Goal: Task Accomplishment & Management: Complete application form

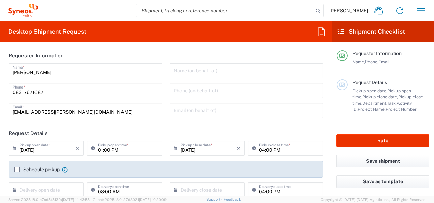
type input "4010"
type input "Telangana"
type input "[GEOGRAPHIC_DATA]"
click at [39, 151] on input "[DATE]" at bounding box center [47, 148] width 56 height 12
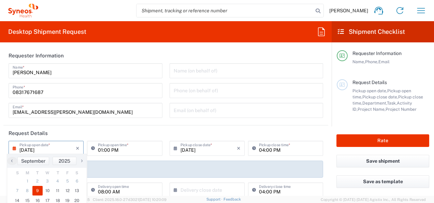
type input "Syneos Health India Private Limited"
click at [46, 188] on span "10" at bounding box center [48, 191] width 10 height 10
type input "[DATE]"
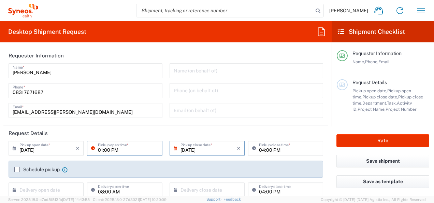
click at [102, 152] on input "01:00 PM" at bounding box center [128, 148] width 60 height 12
click at [115, 150] on input "10:00 PM" at bounding box center [128, 148] width 60 height 12
type input "10:00 AM"
click at [199, 147] on input "[DATE]" at bounding box center [209, 148] width 56 height 12
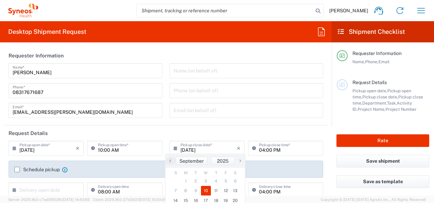
click at [203, 187] on span "10" at bounding box center [206, 191] width 10 height 10
click at [234, 120] on div "Name (on behalf of) Phone (on behalf of) Email (on behalf of)" at bounding box center [246, 92] width 161 height 59
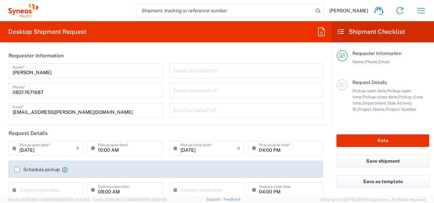
click at [17, 169] on label "Schedule pickup" at bounding box center [36, 169] width 45 height 5
click at [17, 169] on input "Schedule pickup" at bounding box center [17, 169] width 0 height 0
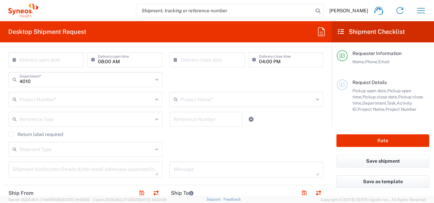
scroll to position [150, 0]
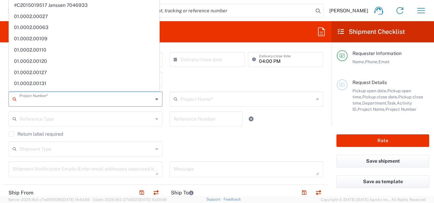
click at [85, 99] on input "text" at bounding box center [85, 98] width 133 height 12
paste input "7009009"
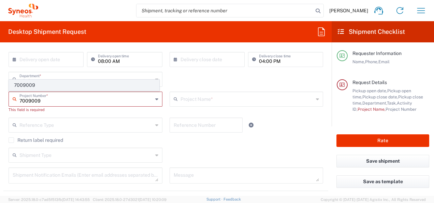
type input "7009009"
click at [84, 86] on span "7009009" at bounding box center [84, 85] width 150 height 11
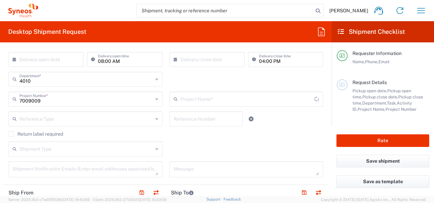
type input "Daiichi 7009009"
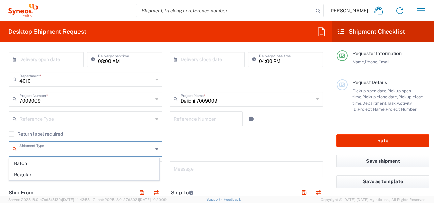
click at [128, 147] on input "text" at bounding box center [85, 148] width 133 height 12
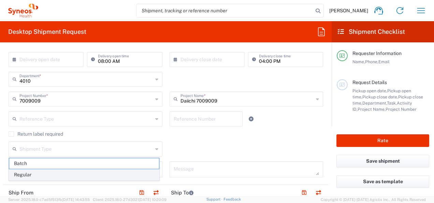
click at [73, 173] on span "Regular" at bounding box center [84, 174] width 150 height 11
type input "Regular"
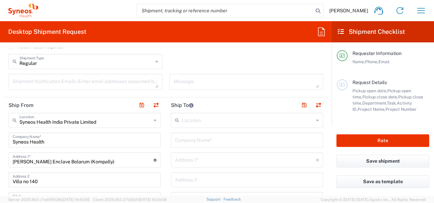
scroll to position [246, 0]
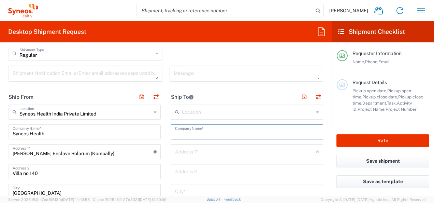
click at [214, 131] on input "text" at bounding box center [247, 131] width 144 height 12
paste input "Hopital Morvan CHRU de [GEOGRAPHIC_DATA]"
type input "Hopital Morvan CHRU de [GEOGRAPHIC_DATA]"
click at [208, 147] on input "text" at bounding box center [245, 151] width 141 height 12
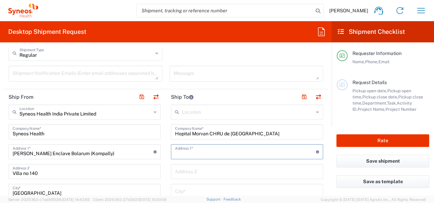
paste input "ICI –Unité de Recherche Clinique-Niveau 1"
type input "ICI –Unité de Recherche Clinique-Niveau 1"
click at [223, 172] on input "text" at bounding box center [247, 171] width 144 height 12
paste input "Boulevard Tanguy Prigent 29200 [GEOGRAPHIC_DATA], [GEOGRAPHIC_DATA]"
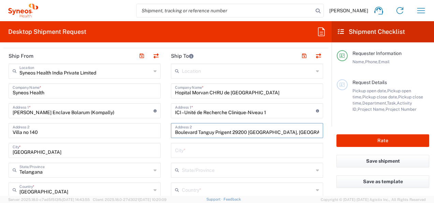
scroll to position [314, 0]
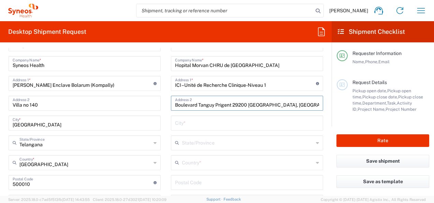
type input "Boulevard Tanguy Prigent 29200 [GEOGRAPHIC_DATA], [GEOGRAPHIC_DATA]"
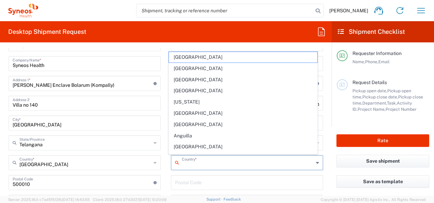
click at [220, 167] on input "text" at bounding box center [248, 162] width 132 height 12
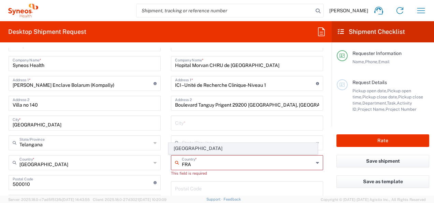
click at [185, 149] on span "[GEOGRAPHIC_DATA]" at bounding box center [243, 148] width 148 height 11
type input "[GEOGRAPHIC_DATA]"
type input "Sender/Shipper"
type input "Delivery Duty Paid"
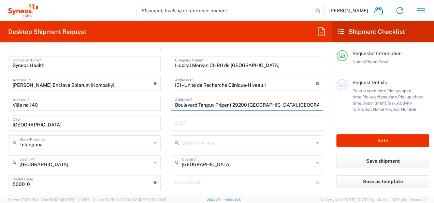
click at [233, 102] on input "Boulevard Tanguy Prigent 29200 [GEOGRAPHIC_DATA], [GEOGRAPHIC_DATA]" at bounding box center [247, 103] width 144 height 12
click at [197, 180] on input "undefined" at bounding box center [245, 182] width 141 height 12
paste input "29200"
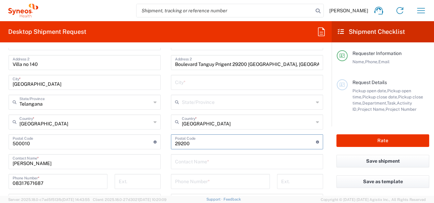
scroll to position [355, 0]
type input "29200"
click at [325, 173] on form "Requester Information [PERSON_NAME] Name * [PHONE_NUMBER] Phone * [EMAIL_ADDRES…" at bounding box center [166, 122] width 332 height 148
click at [251, 63] on input "Boulevard Tanguy Prigent 29200 [GEOGRAPHIC_DATA], [GEOGRAPHIC_DATA]" at bounding box center [247, 62] width 144 height 12
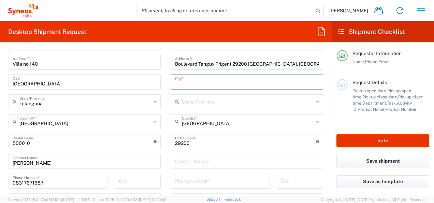
click at [235, 75] on input "text" at bounding box center [247, 81] width 144 height 12
paste input "[GEOGRAPHIC_DATA]"
type input "[GEOGRAPHIC_DATA]"
click at [316, 102] on icon at bounding box center [317, 101] width 3 height 11
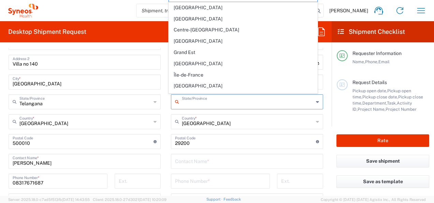
scroll to position [40, 0]
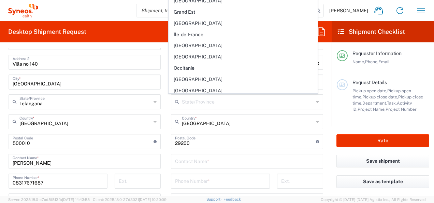
click at [323, 115] on form "Requester Information [PERSON_NAME] Name * [PHONE_NUMBER] Phone * [EMAIL_ADDRES…" at bounding box center [166, 122] width 332 height 148
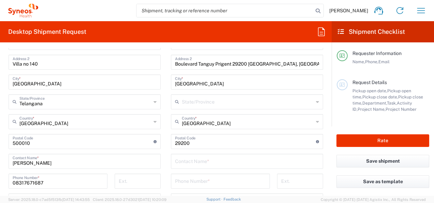
click at [316, 103] on div "State/Province" at bounding box center [247, 101] width 152 height 15
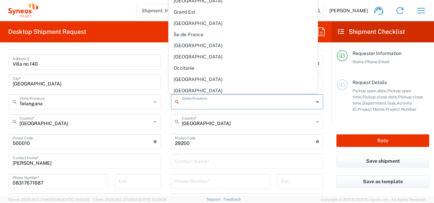
scroll to position [0, 0]
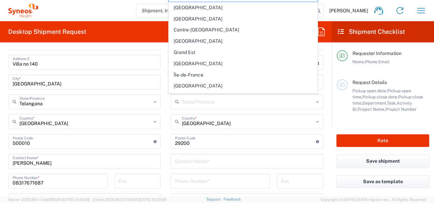
click at [324, 134] on form "Requester Information [PERSON_NAME] Name * [PHONE_NUMBER] Phone * [EMAIL_ADDRES…" at bounding box center [166, 122] width 332 height 148
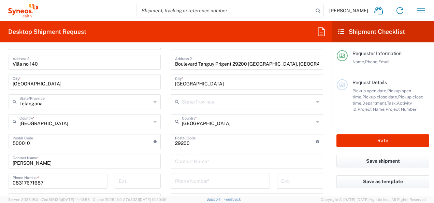
scroll to position [341, 0]
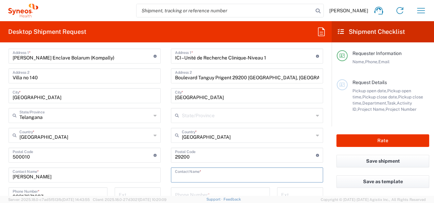
click at [203, 168] on input "text" at bounding box center [247, 174] width 144 height 12
paste input "[PHONE_NUMBER]"
type input "[PHONE_NUMBER]"
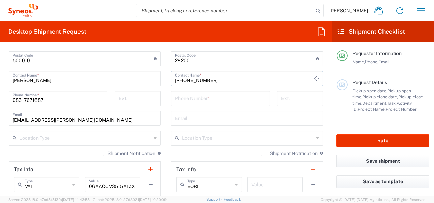
scroll to position [423, 0]
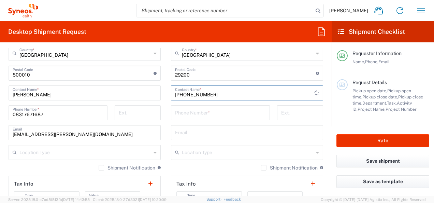
click at [218, 95] on input "[PHONE_NUMBER]" at bounding box center [244, 92] width 139 height 12
click at [212, 112] on input "tel" at bounding box center [220, 112] width 91 height 12
paste input "[PHONE_NUMBER]"
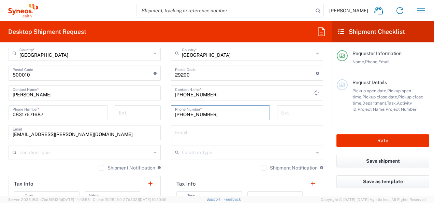
type input "[PHONE_NUMBER]"
click at [215, 96] on input "[PHONE_NUMBER]" at bounding box center [244, 92] width 139 height 12
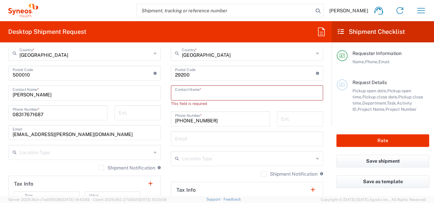
paste input "[PERSON_NAME]"
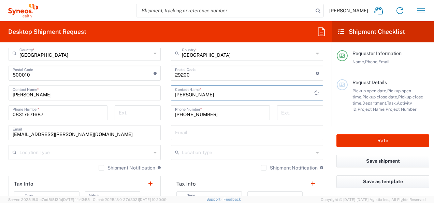
type input "[PERSON_NAME]"
click at [302, 149] on input "text" at bounding box center [248, 152] width 132 height 12
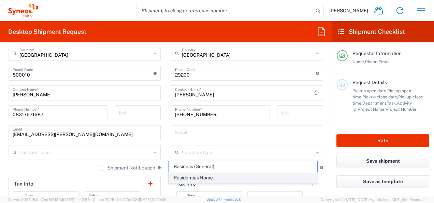
click at [208, 177] on span "Residential/Home" at bounding box center [243, 177] width 148 height 11
type input "Residential/Home"
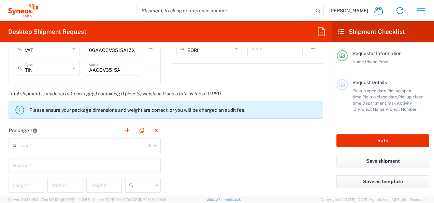
scroll to position [614, 0]
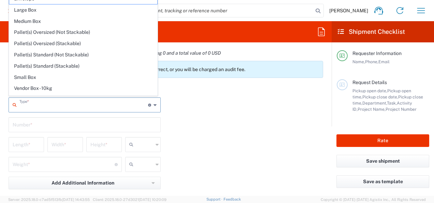
click at [81, 108] on input "text" at bounding box center [83, 104] width 129 height 12
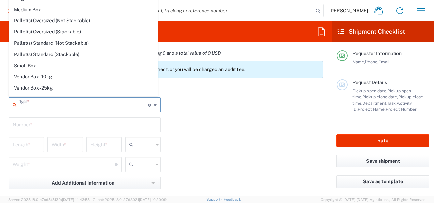
scroll to position [18, 0]
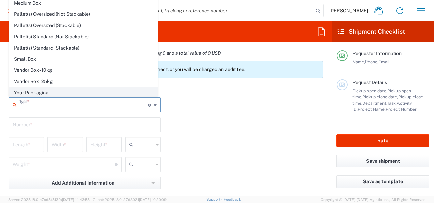
click at [68, 91] on span "Your Packaging" at bounding box center [83, 92] width 148 height 11
type input "Your Packaging"
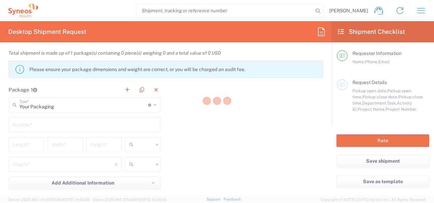
click at [44, 123] on div at bounding box center [217, 101] width 434 height 203
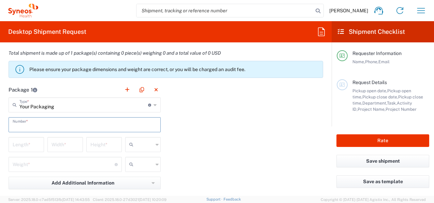
click at [37, 124] on input "text" at bounding box center [85, 124] width 144 height 12
type input "1"
click at [30, 143] on input "number" at bounding box center [26, 144] width 27 height 12
type input "40"
click at [59, 143] on input "number" at bounding box center [65, 144] width 27 height 12
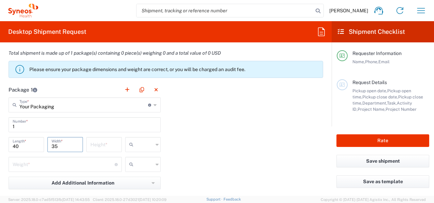
type input "35"
click at [101, 142] on input "number" at bounding box center [103, 144] width 27 height 12
type input "1"
click at [141, 141] on input "text" at bounding box center [144, 144] width 17 height 11
click at [137, 156] on span "cm" at bounding box center [140, 158] width 33 height 11
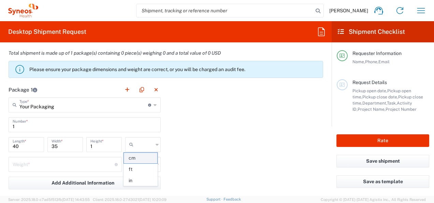
type input "cm"
click at [81, 166] on input "number" at bounding box center [64, 164] width 102 height 12
type input "0.5"
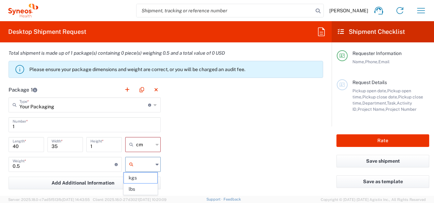
click at [147, 159] on input "text" at bounding box center [144, 164] width 17 height 11
click at [137, 181] on span "kgs" at bounding box center [140, 177] width 33 height 11
type input "kgs"
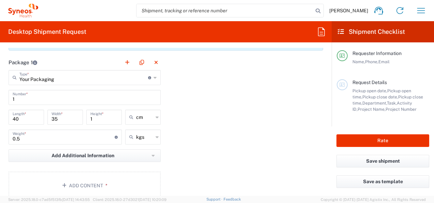
scroll to position [664, 0]
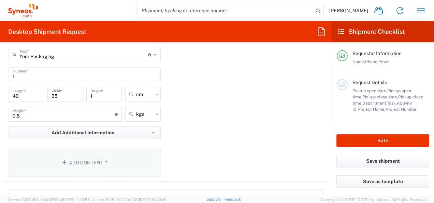
click at [100, 159] on button "Add Content *" at bounding box center [85, 162] width 152 height 28
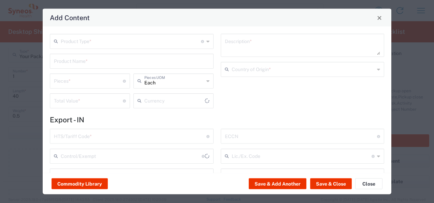
type input "US Dollar"
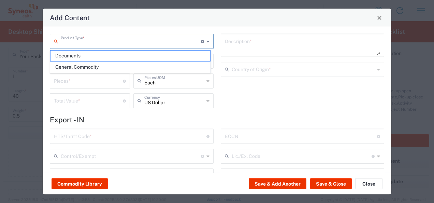
click at [158, 41] on input "text" at bounding box center [131, 41] width 140 height 12
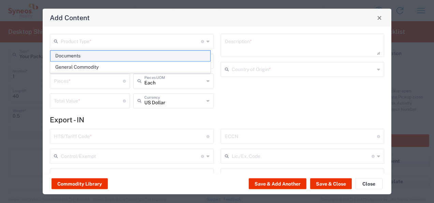
click at [126, 55] on span "Documents" at bounding box center [131, 56] width 160 height 11
type input "Documents"
type input "1"
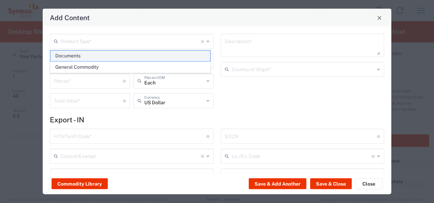
type textarea "Documents"
type input "[GEOGRAPHIC_DATA]"
type input "0000.00.0000"
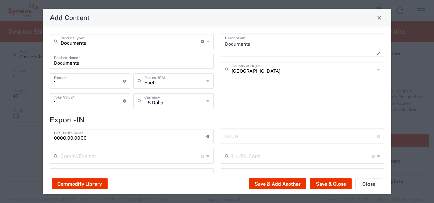
click at [100, 62] on input "Documents" at bounding box center [132, 61] width 156 height 12
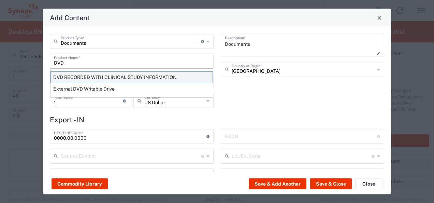
click at [95, 79] on div "DVD RECORDED WITH CLINICAL STUDY INFORMATION" at bounding box center [132, 77] width 162 height 12
type input "DVD RECORDED WITH CLINICAL STUDY INFORMATION"
type textarea "RECORDED WITH CLINICAL STUDY INFORMATION"
type input "[GEOGRAPHIC_DATA]"
type input "8523.49.4000"
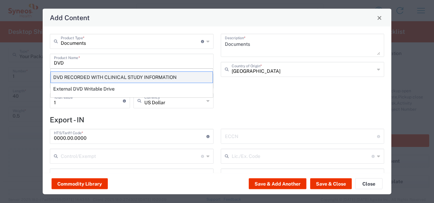
type input "BIS"
type input "EAR99"
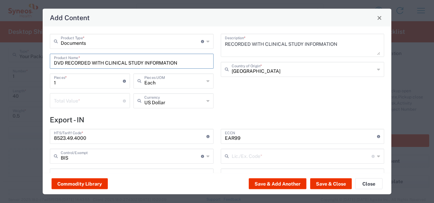
type input "NLR - No License Required"
click at [103, 100] on input "number" at bounding box center [88, 100] width 69 height 12
type input "100"
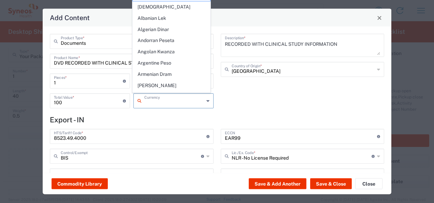
click at [163, 102] on input "text" at bounding box center [174, 100] width 60 height 12
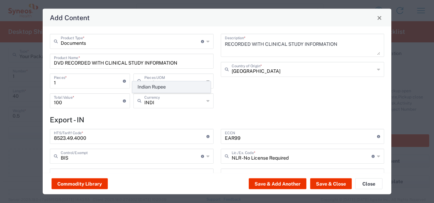
click at [162, 87] on span "Indian Rupee" at bounding box center [171, 87] width 77 height 11
type input "Indian Rupee"
click at [278, 62] on div "United States Country of Origin *" at bounding box center [303, 69] width 164 height 15
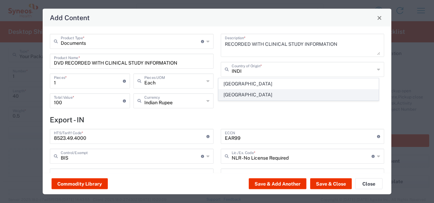
click at [235, 99] on span "[GEOGRAPHIC_DATA]" at bounding box center [299, 94] width 160 height 11
type input "[GEOGRAPHIC_DATA]"
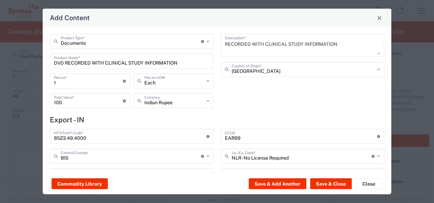
click at [247, 111] on div "RECORDED WITH CLINICAL STUDY INFORMATION Description * [GEOGRAPHIC_DATA] Countr…" at bounding box center [302, 73] width 171 height 79
click at [326, 182] on button "Save & Close" at bounding box center [331, 183] width 42 height 11
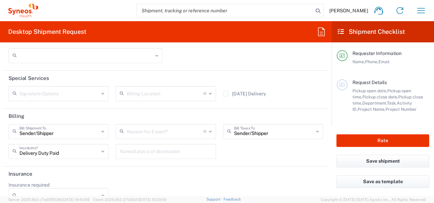
scroll to position [1008, 0]
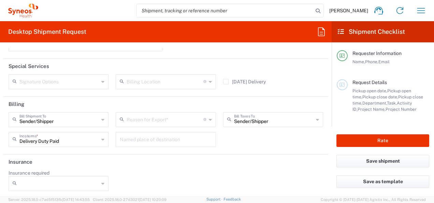
click at [171, 109] on header "Billing" at bounding box center [165, 104] width 325 height 15
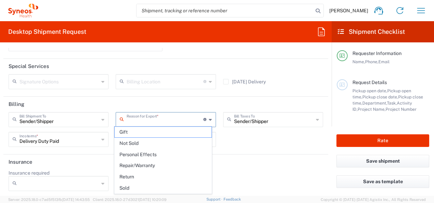
click at [169, 114] on input "text" at bounding box center [165, 119] width 76 height 12
click at [142, 188] on span "Sold" at bounding box center [163, 188] width 97 height 11
type input "Sold"
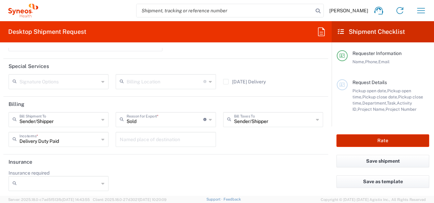
click at [359, 141] on button "Rate" at bounding box center [382, 140] width 93 height 13
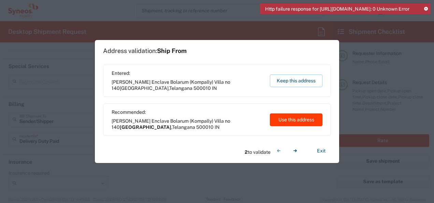
click at [288, 117] on button "Use this address" at bounding box center [296, 119] width 53 height 13
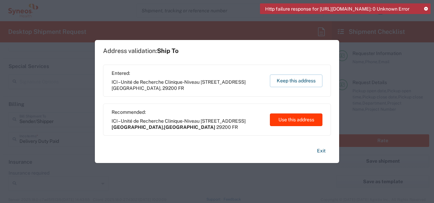
click at [288, 117] on button "Use this address" at bounding box center [296, 119] width 53 height 13
type input "[GEOGRAPHIC_DATA]"
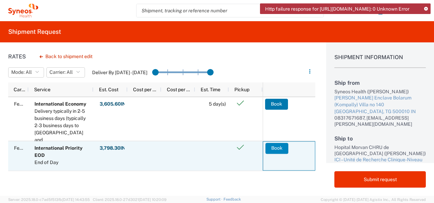
click at [275, 146] on button "Book" at bounding box center [276, 148] width 23 height 11
